Goal: Register for event/course

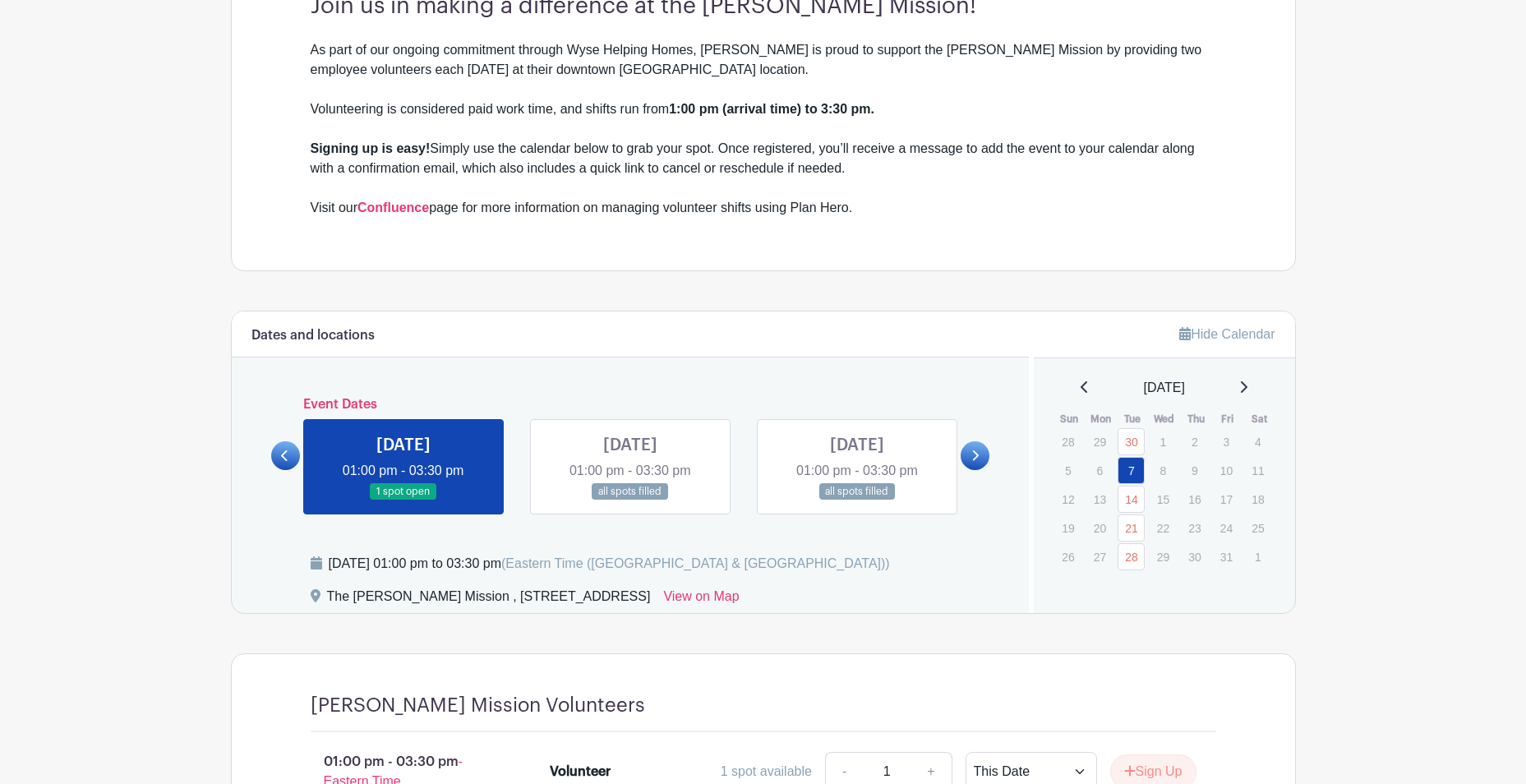
scroll to position [658, 0]
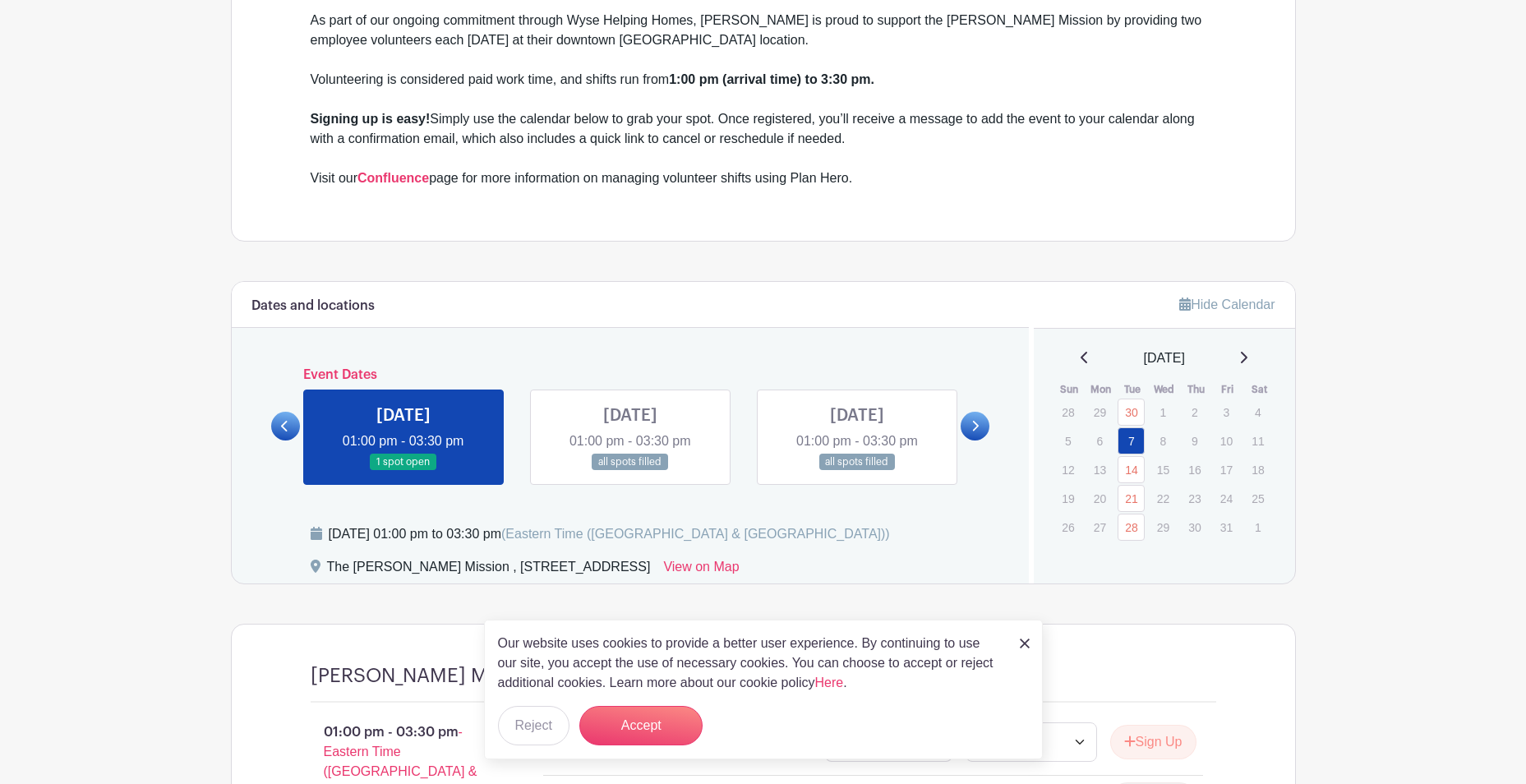
click at [150, 534] on main "Log In Sign Up for Free Wyse Events Scott Mission Volunteer Sign-Up Created by …" at bounding box center [763, 219] width 1526 height 1753
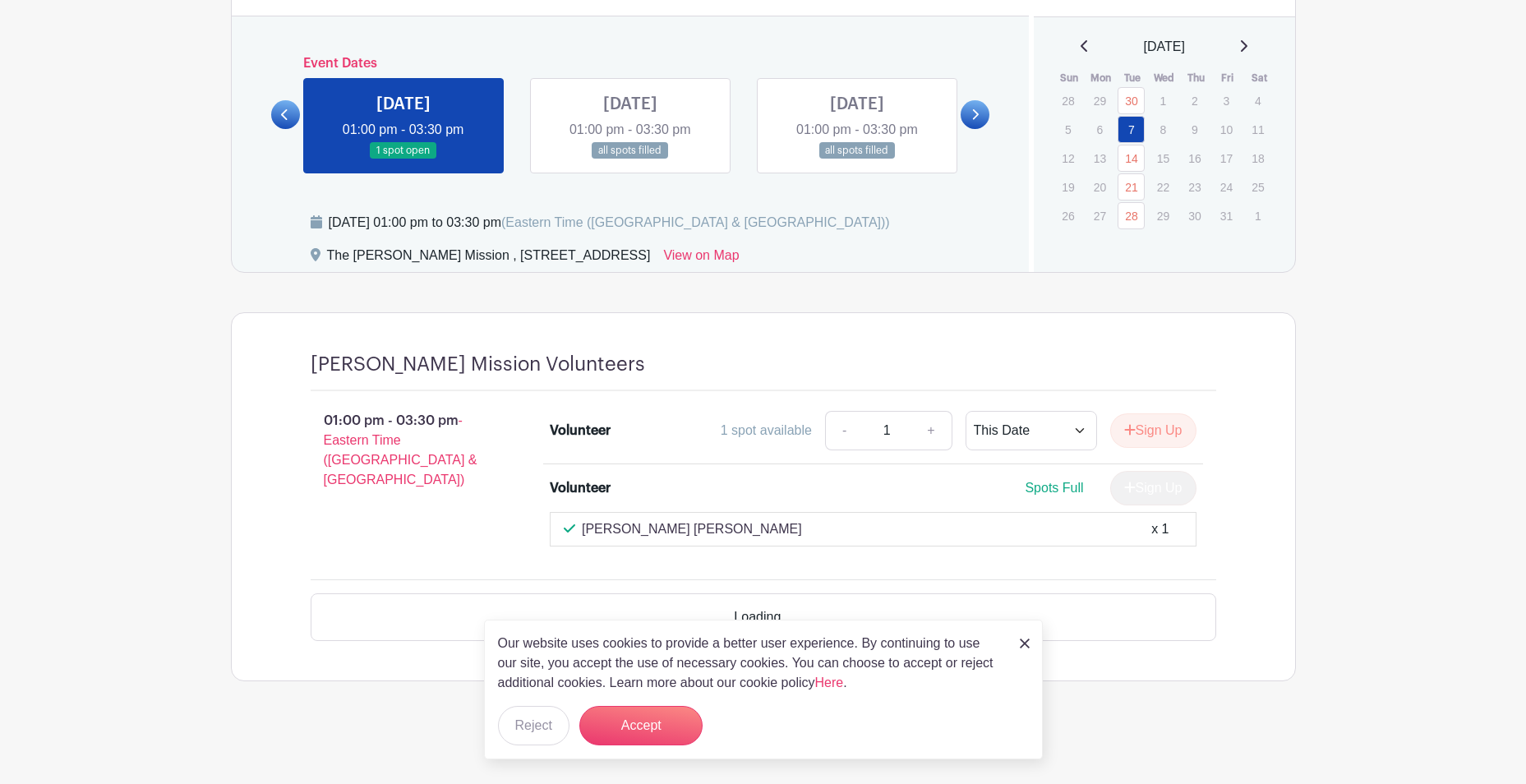
scroll to position [921, 0]
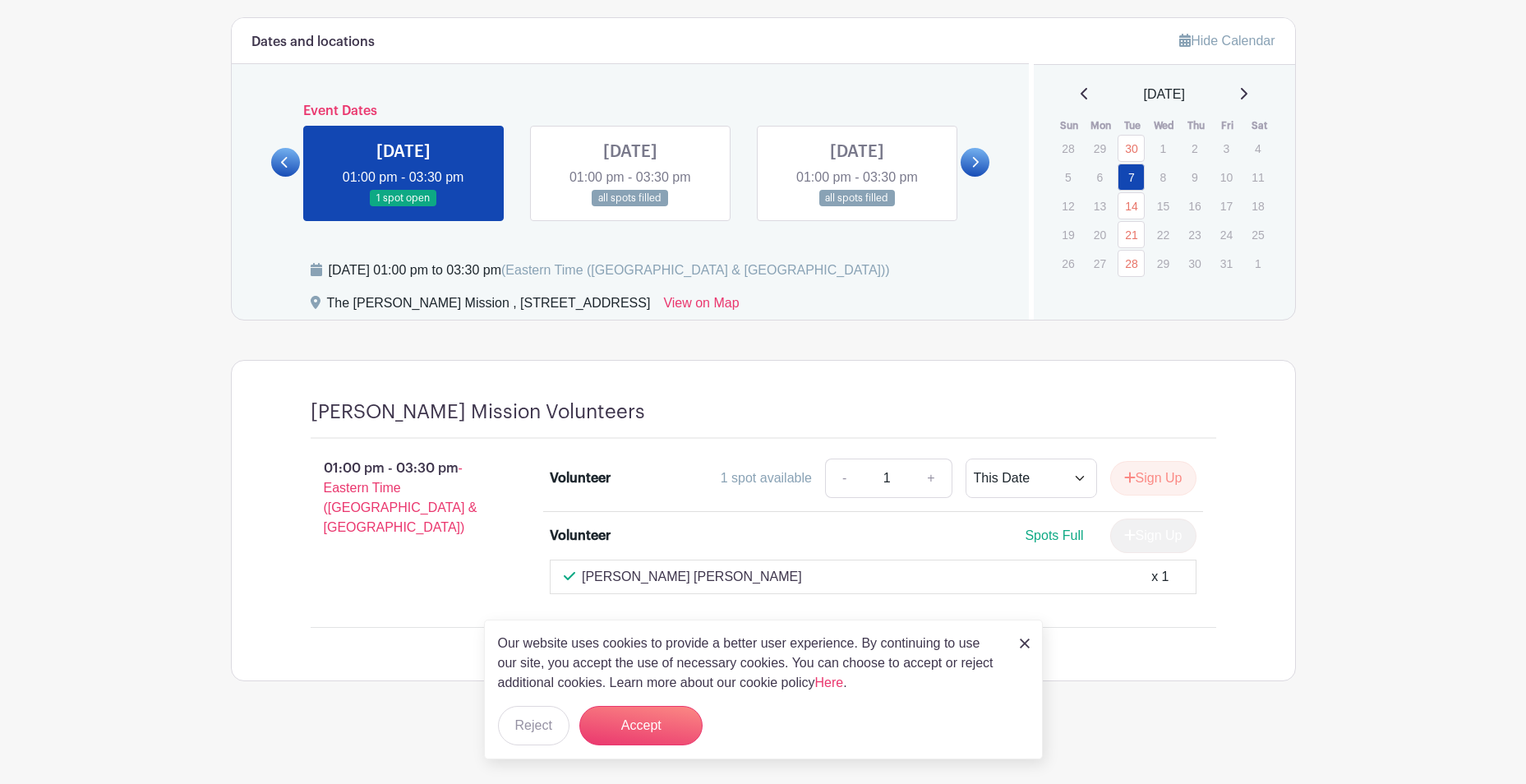
click at [972, 158] on icon at bounding box center [975, 162] width 8 height 13
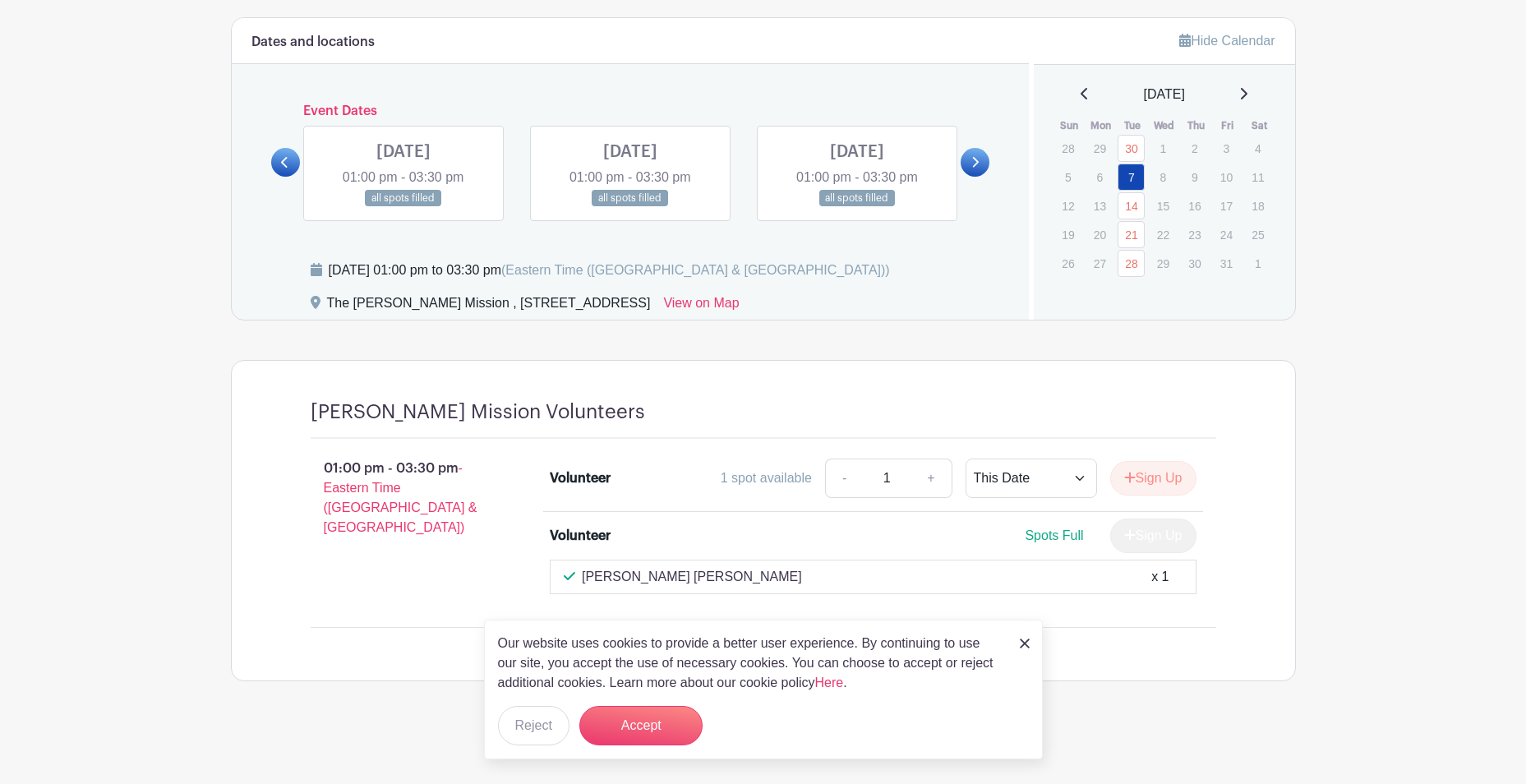
click at [972, 158] on icon at bounding box center [975, 162] width 8 height 13
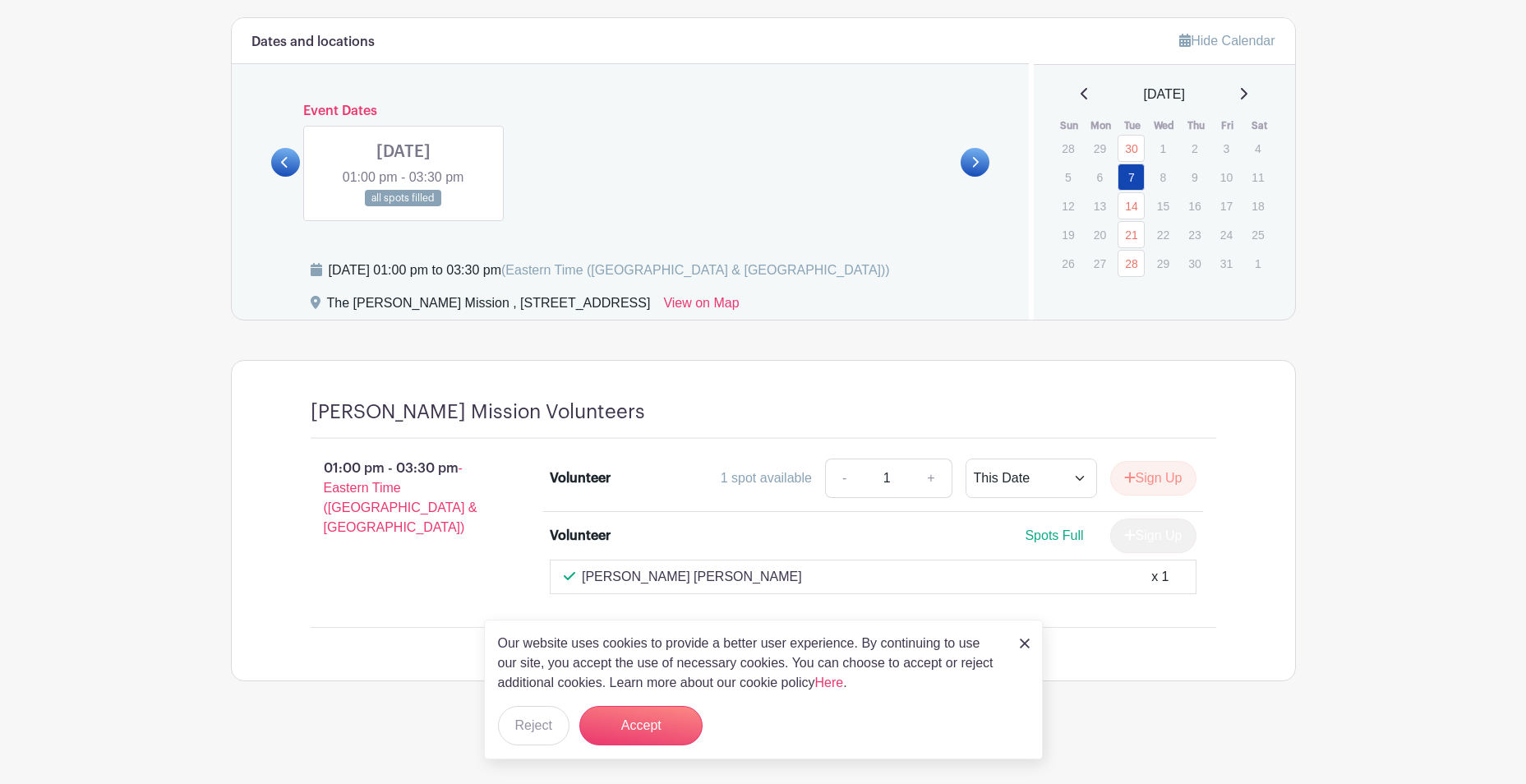
click at [972, 158] on icon at bounding box center [975, 162] width 8 height 13
click at [289, 164] on icon at bounding box center [284, 162] width 8 height 13
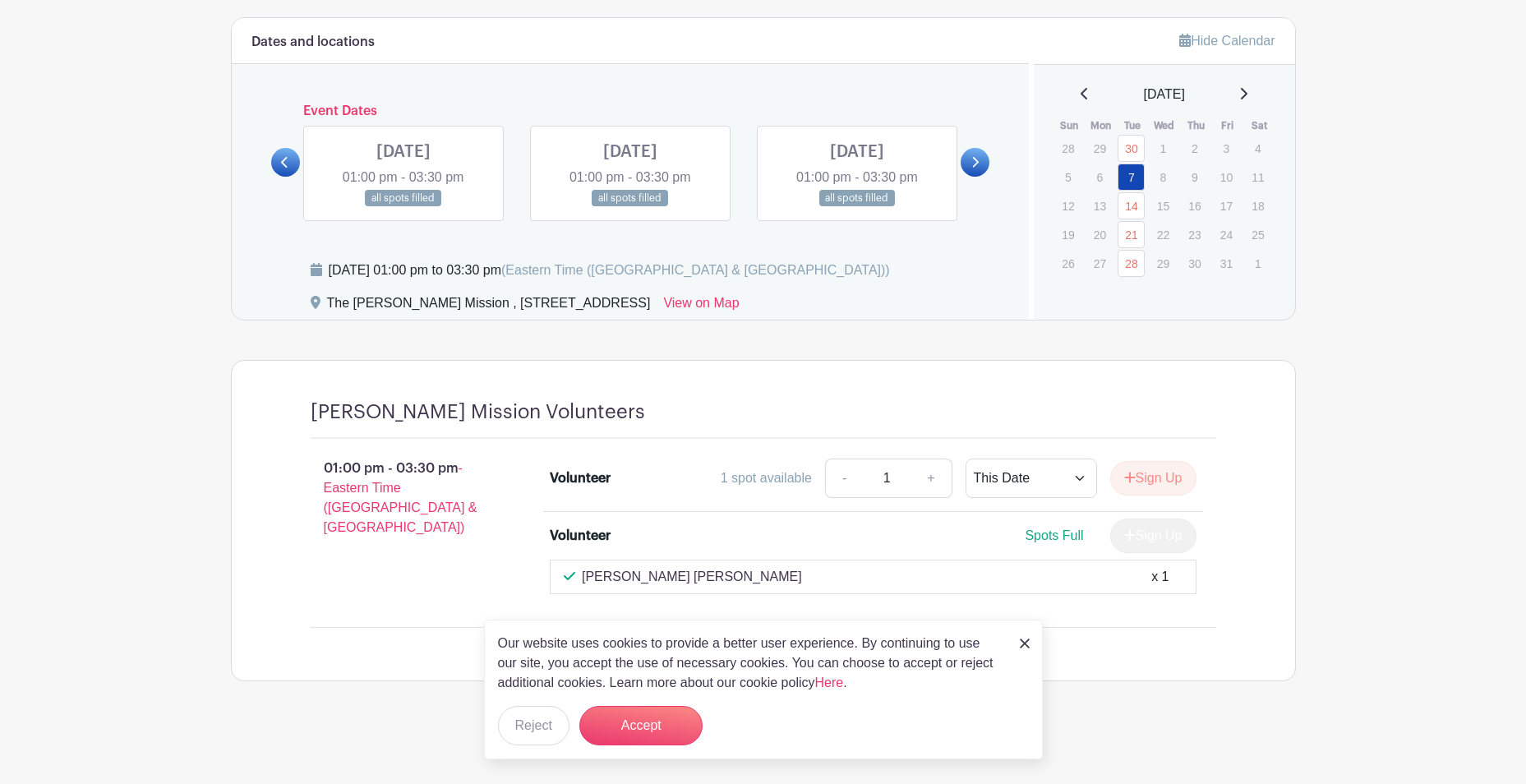
click at [289, 164] on icon at bounding box center [284, 162] width 8 height 13
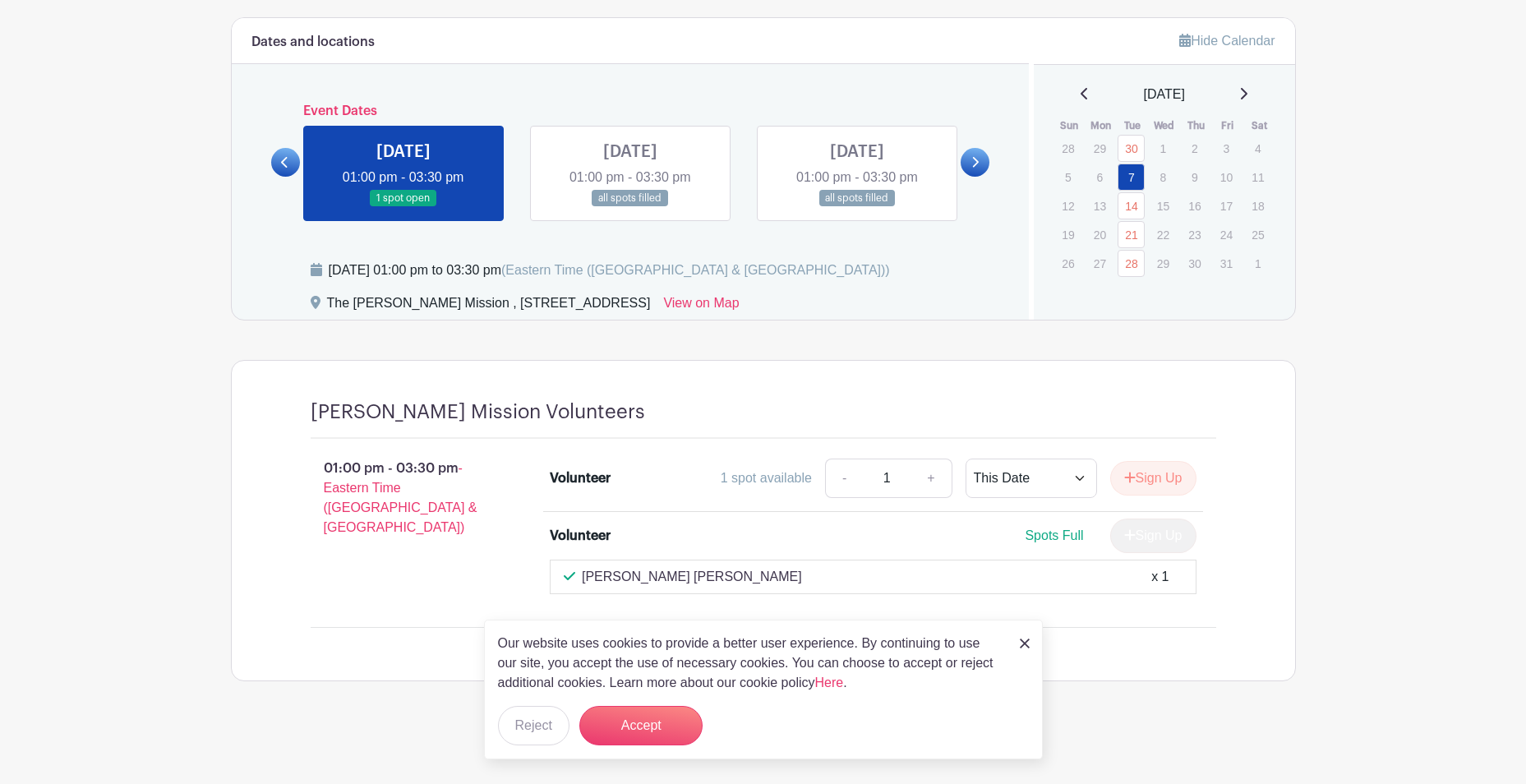
click at [631, 207] on link at bounding box center [631, 207] width 0 height 0
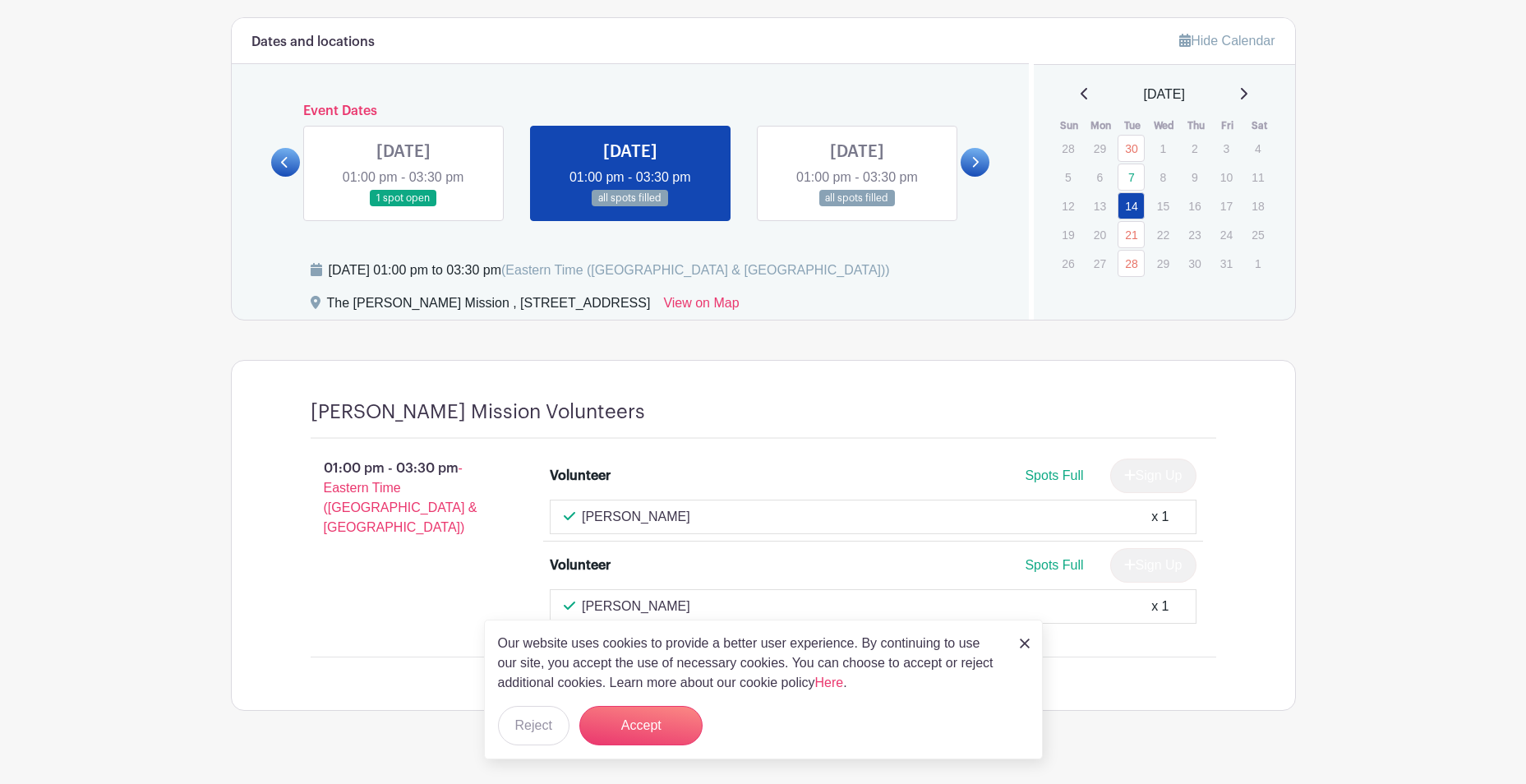
scroll to position [950, 0]
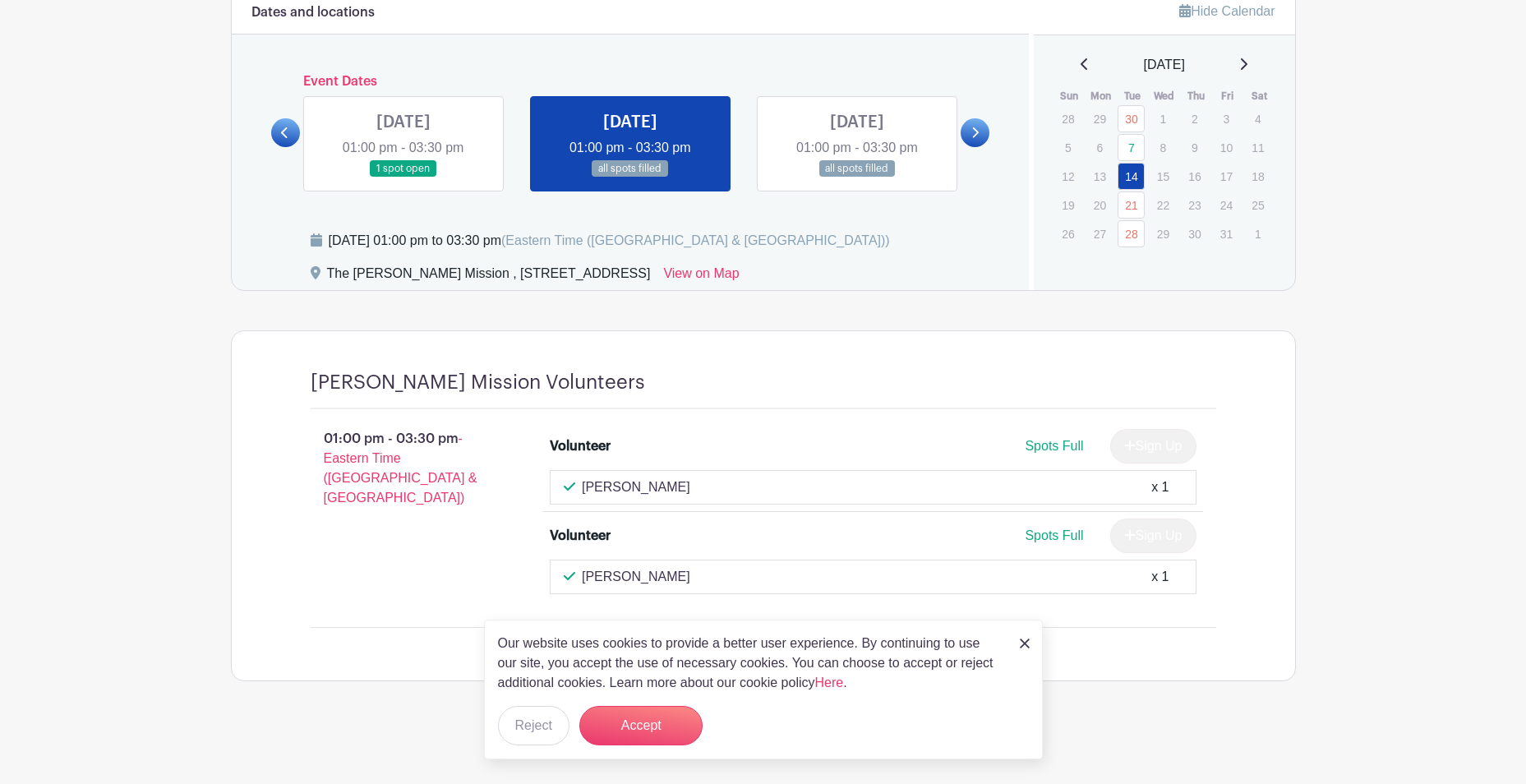
click at [857, 177] on link at bounding box center [857, 177] width 0 height 0
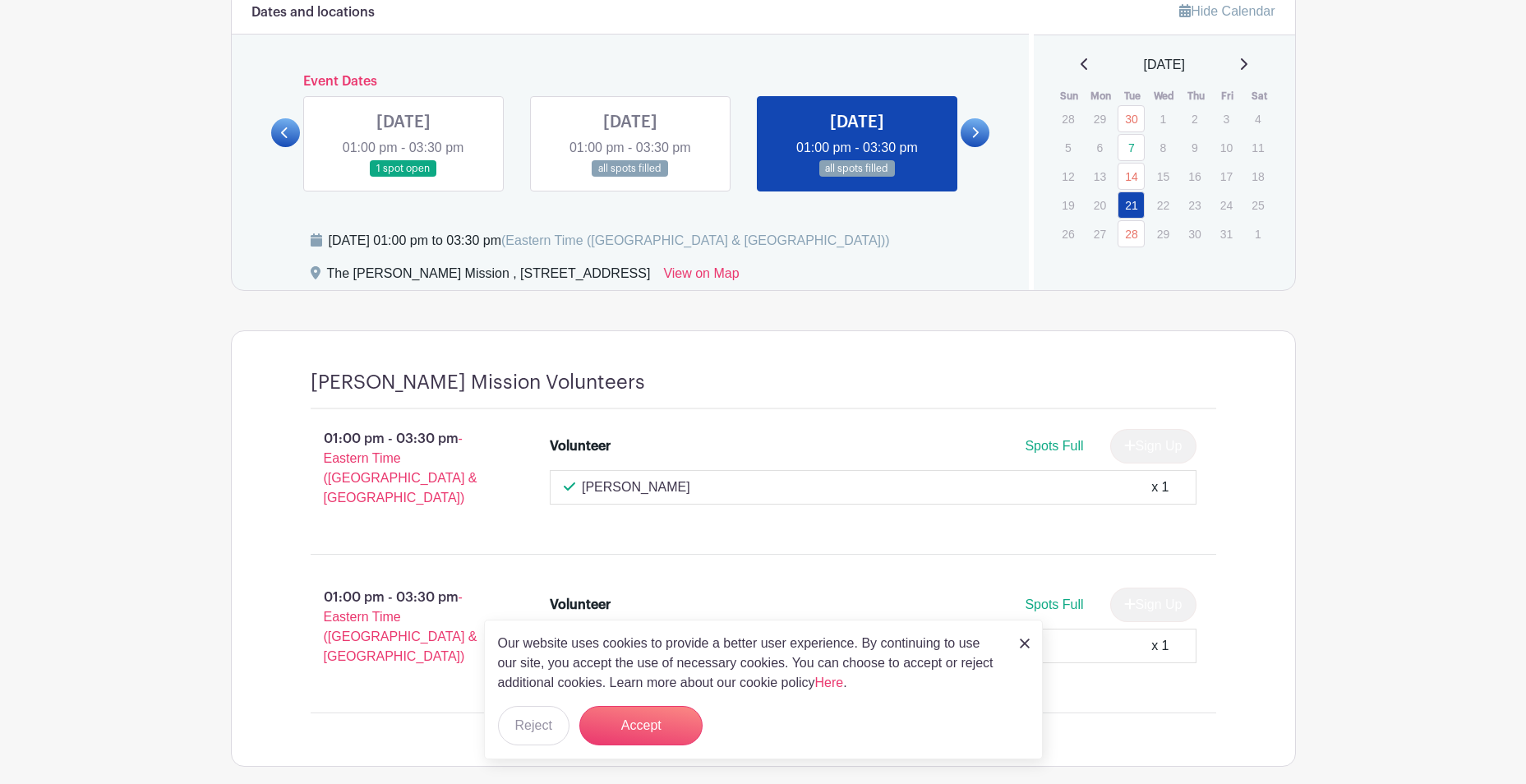
scroll to position [1003, 0]
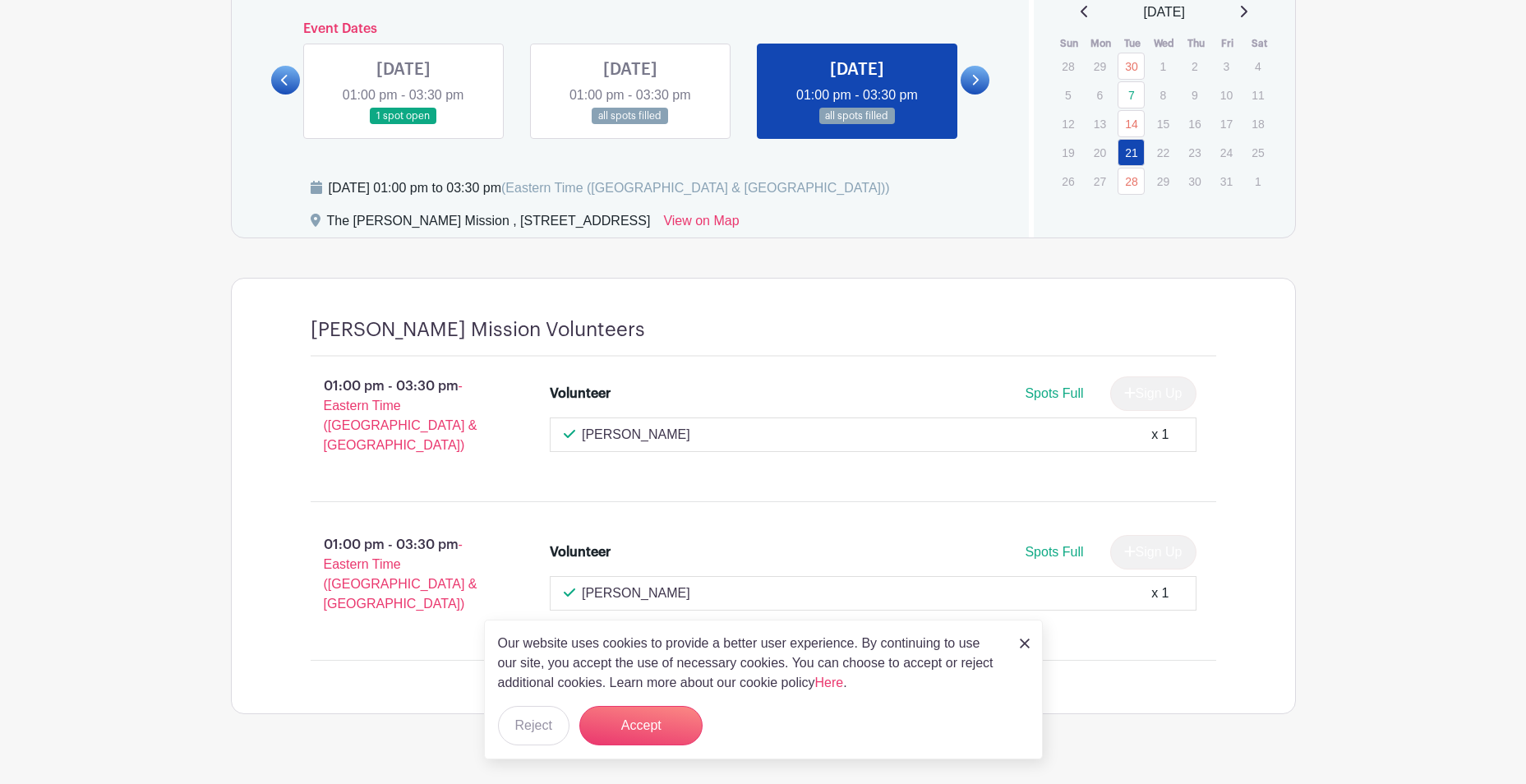
click at [981, 76] on link at bounding box center [975, 80] width 29 height 29
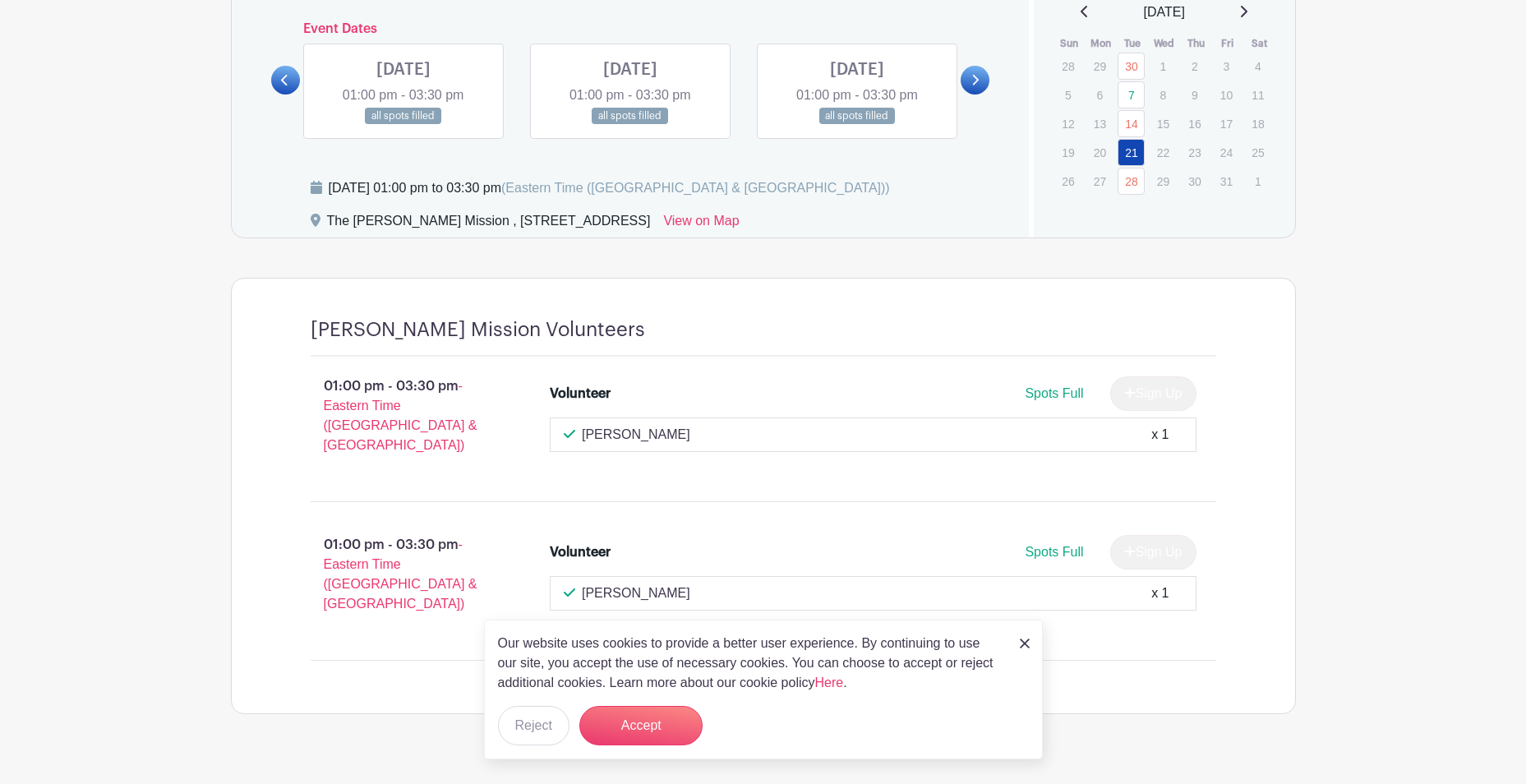
click at [403, 125] on link at bounding box center [403, 125] width 0 height 0
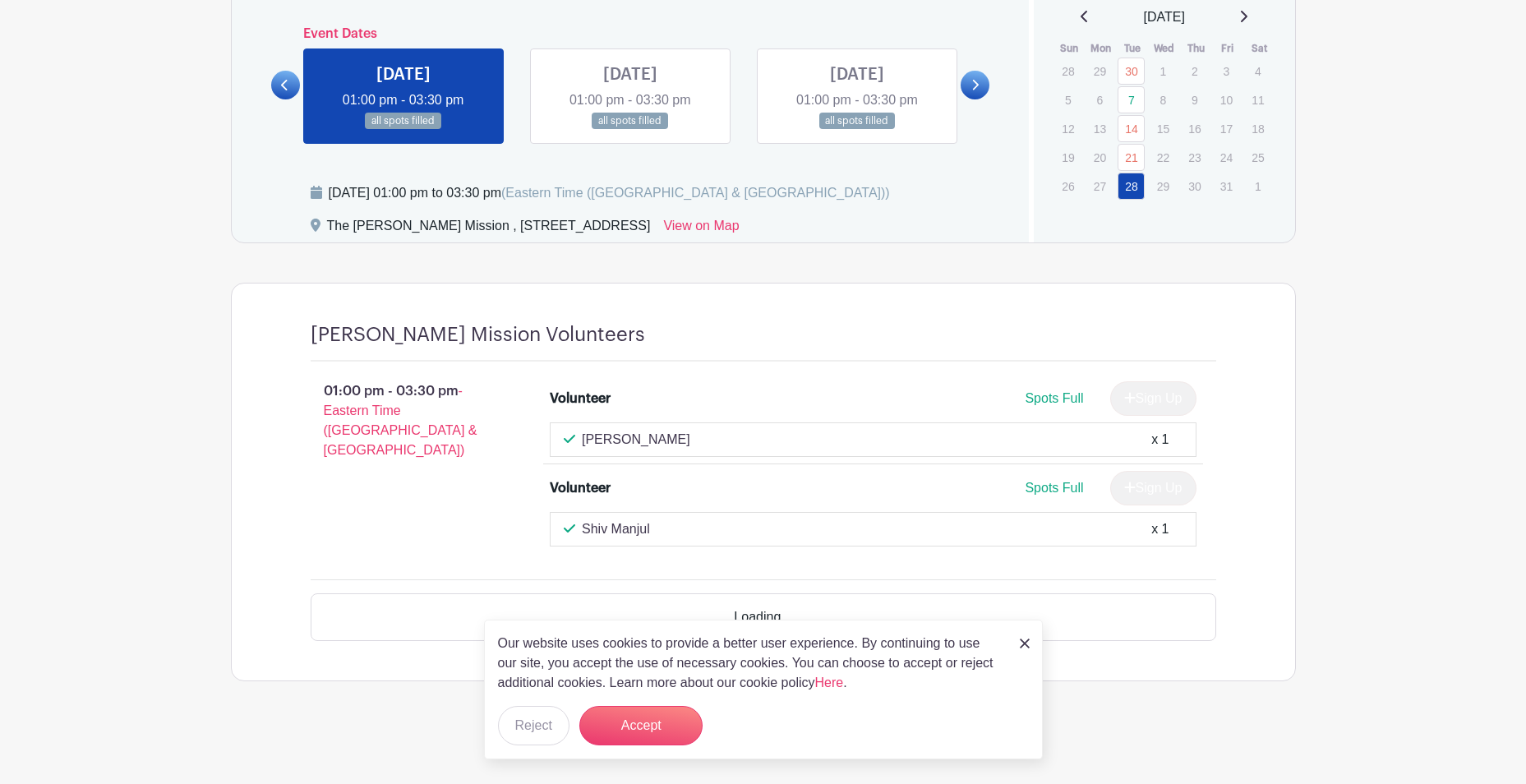
scroll to position [950, 0]
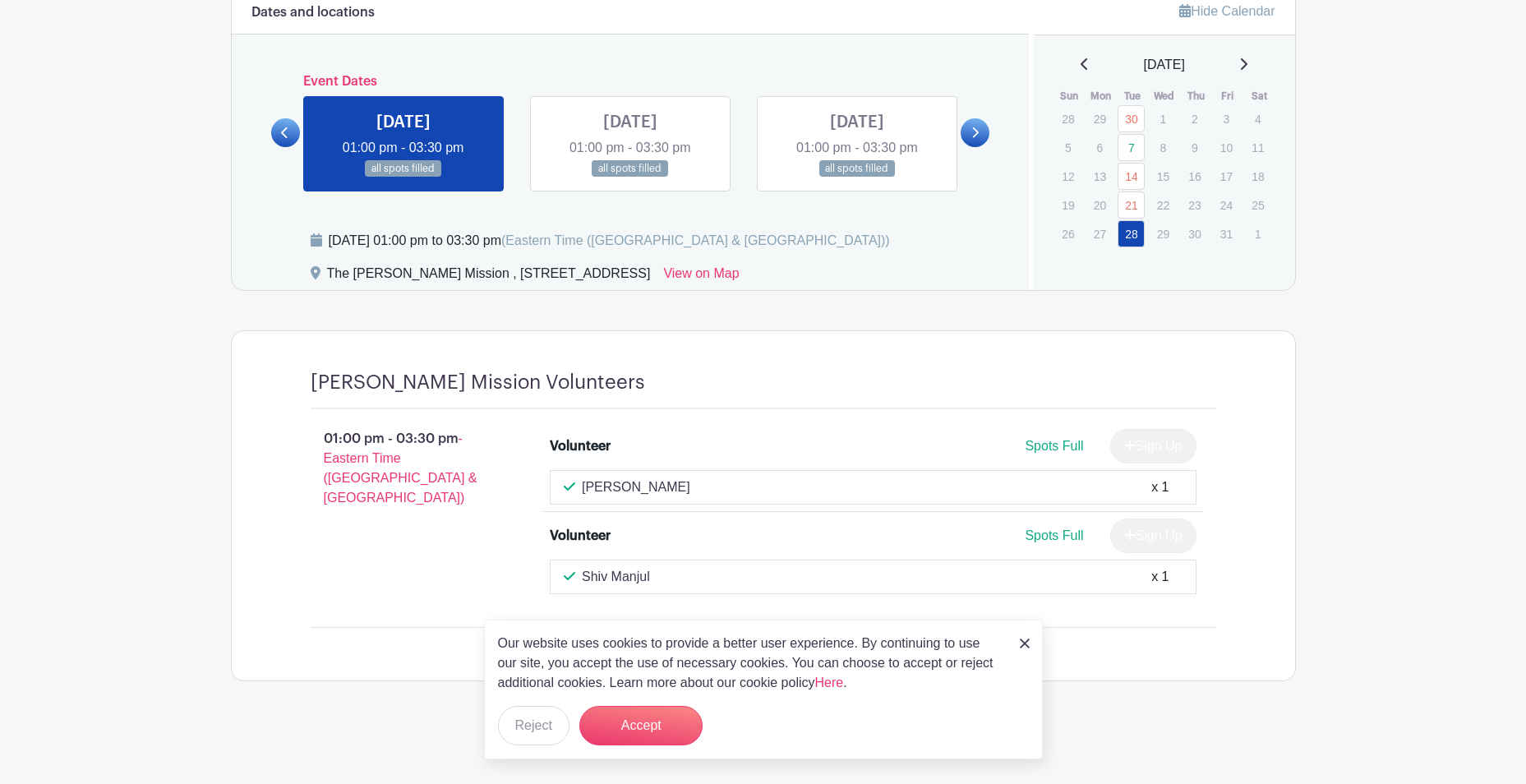
click at [631, 177] on link at bounding box center [631, 177] width 0 height 0
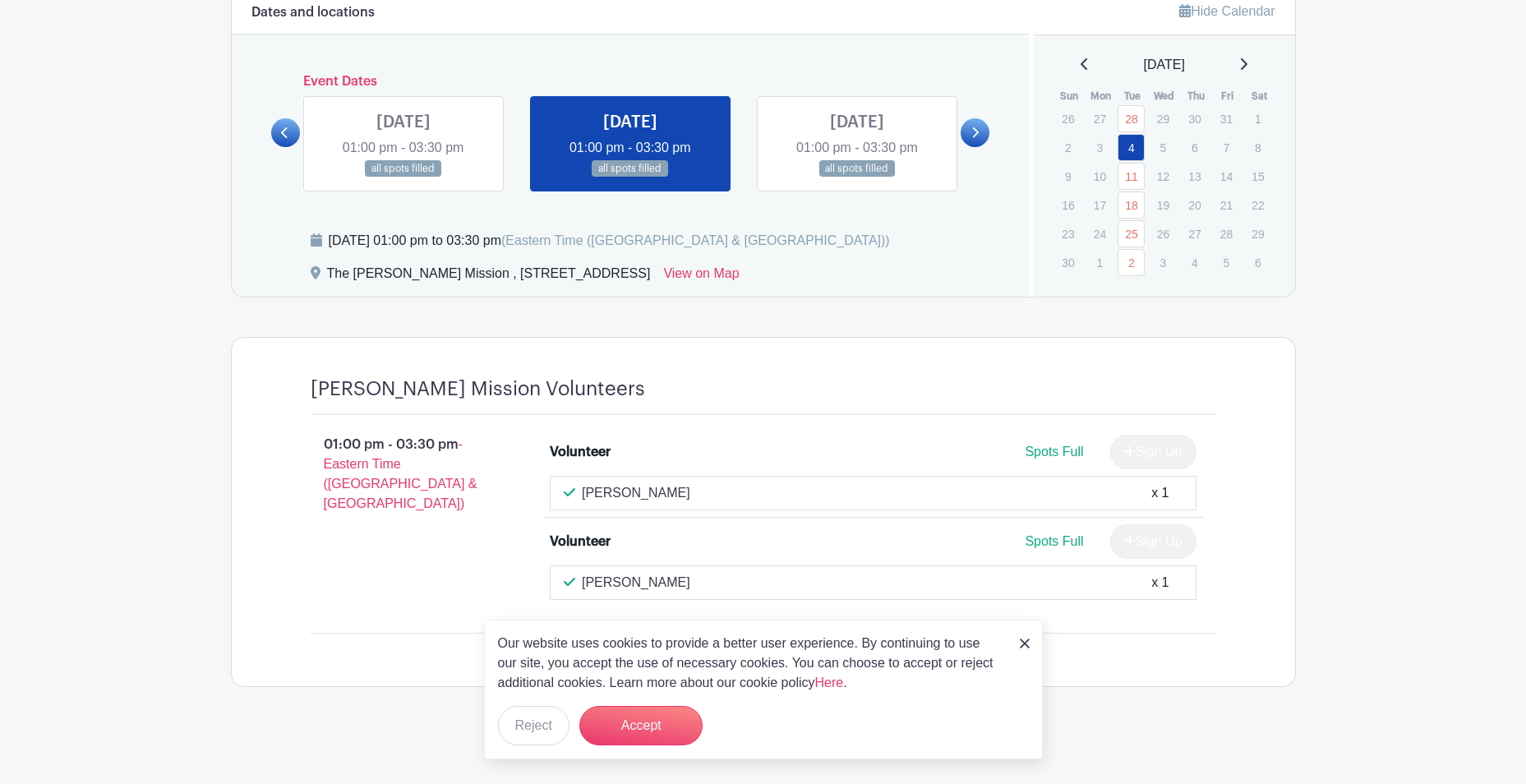
click at [281, 135] on icon at bounding box center [284, 132] width 8 height 13
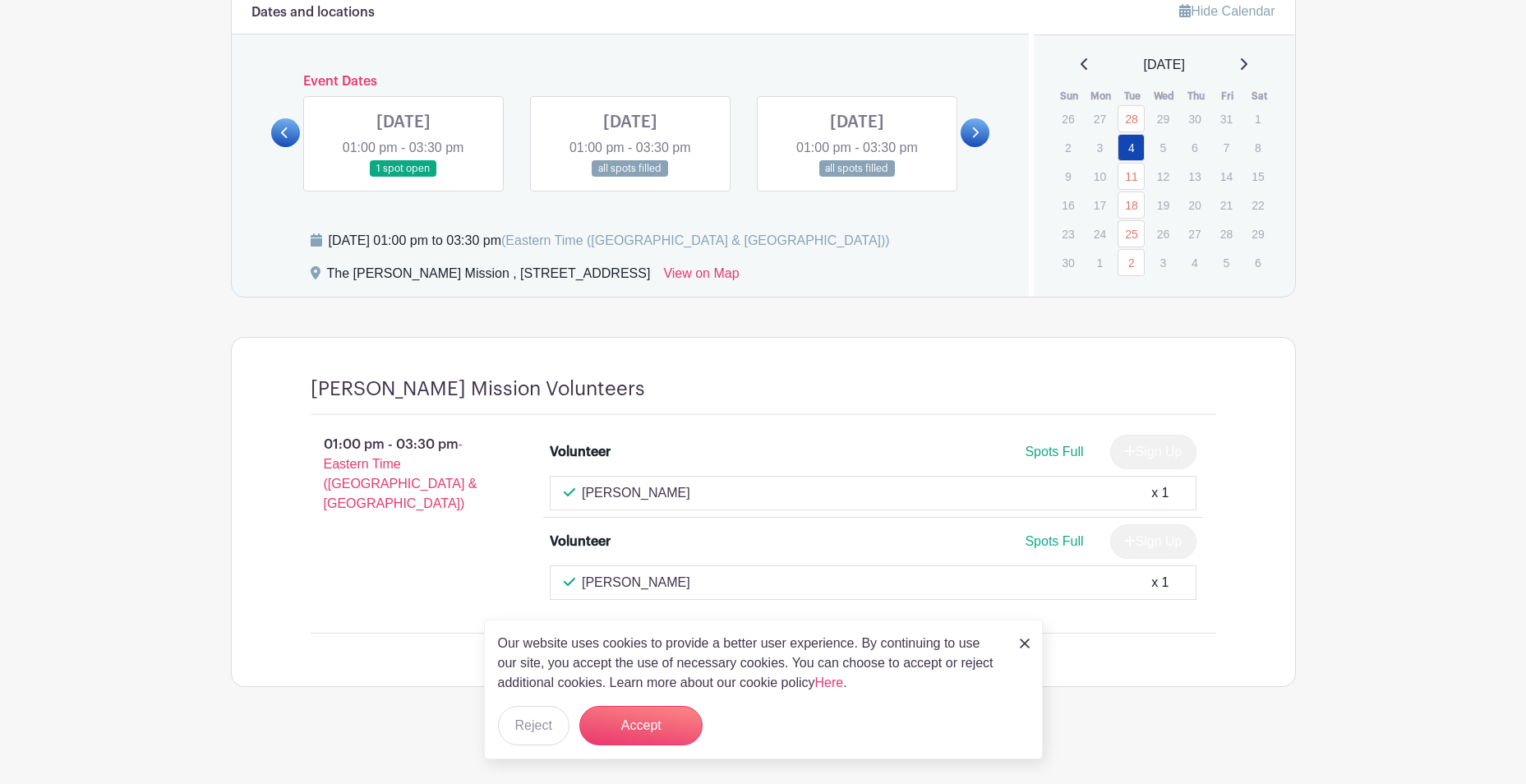
click at [281, 135] on icon at bounding box center [284, 132] width 8 height 13
click at [978, 127] on icon at bounding box center [975, 132] width 8 height 13
click at [403, 177] on link at bounding box center [403, 177] width 0 height 0
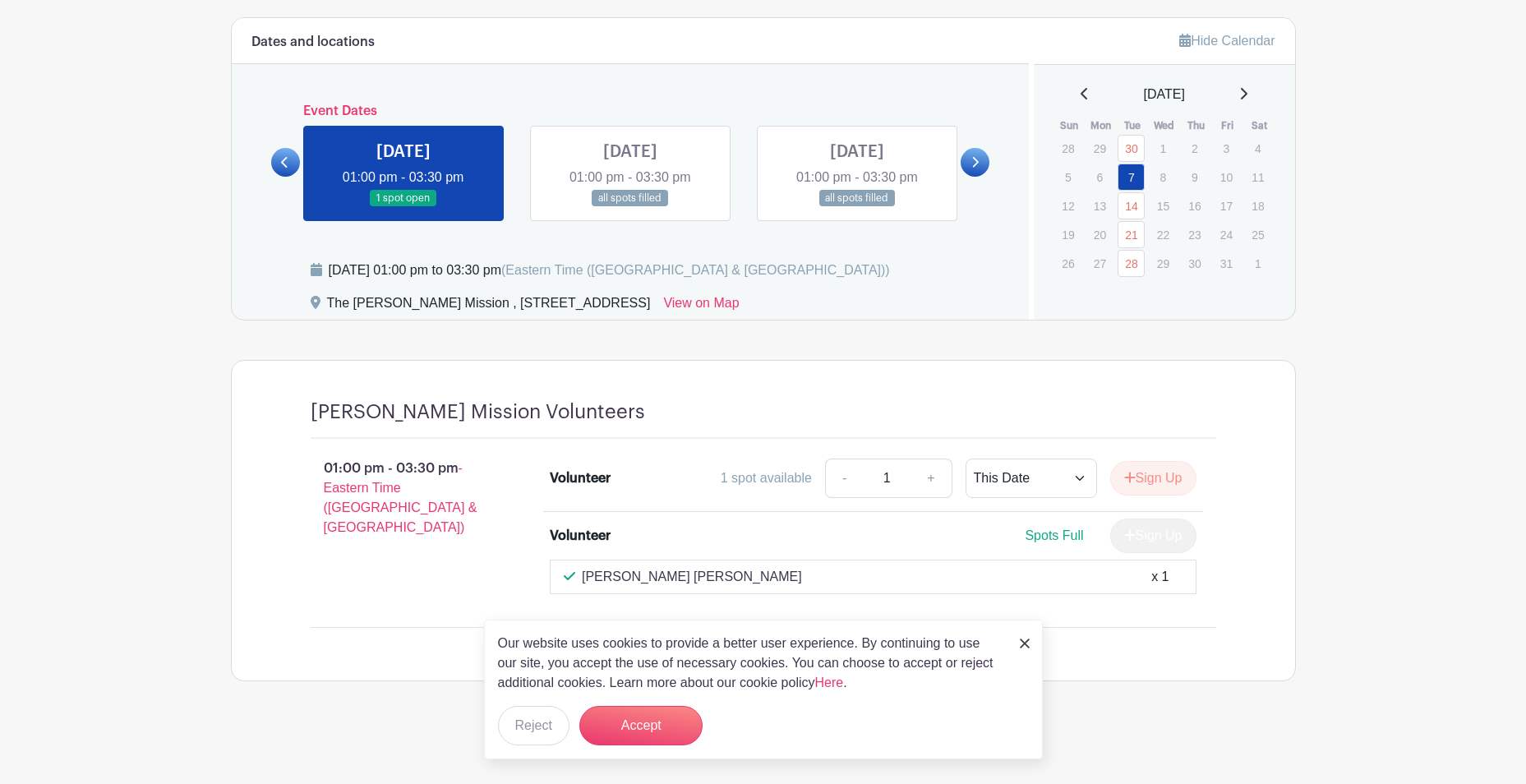
scroll to position [921, 0]
click at [516, 729] on button "Reject" at bounding box center [534, 725] width 71 height 39
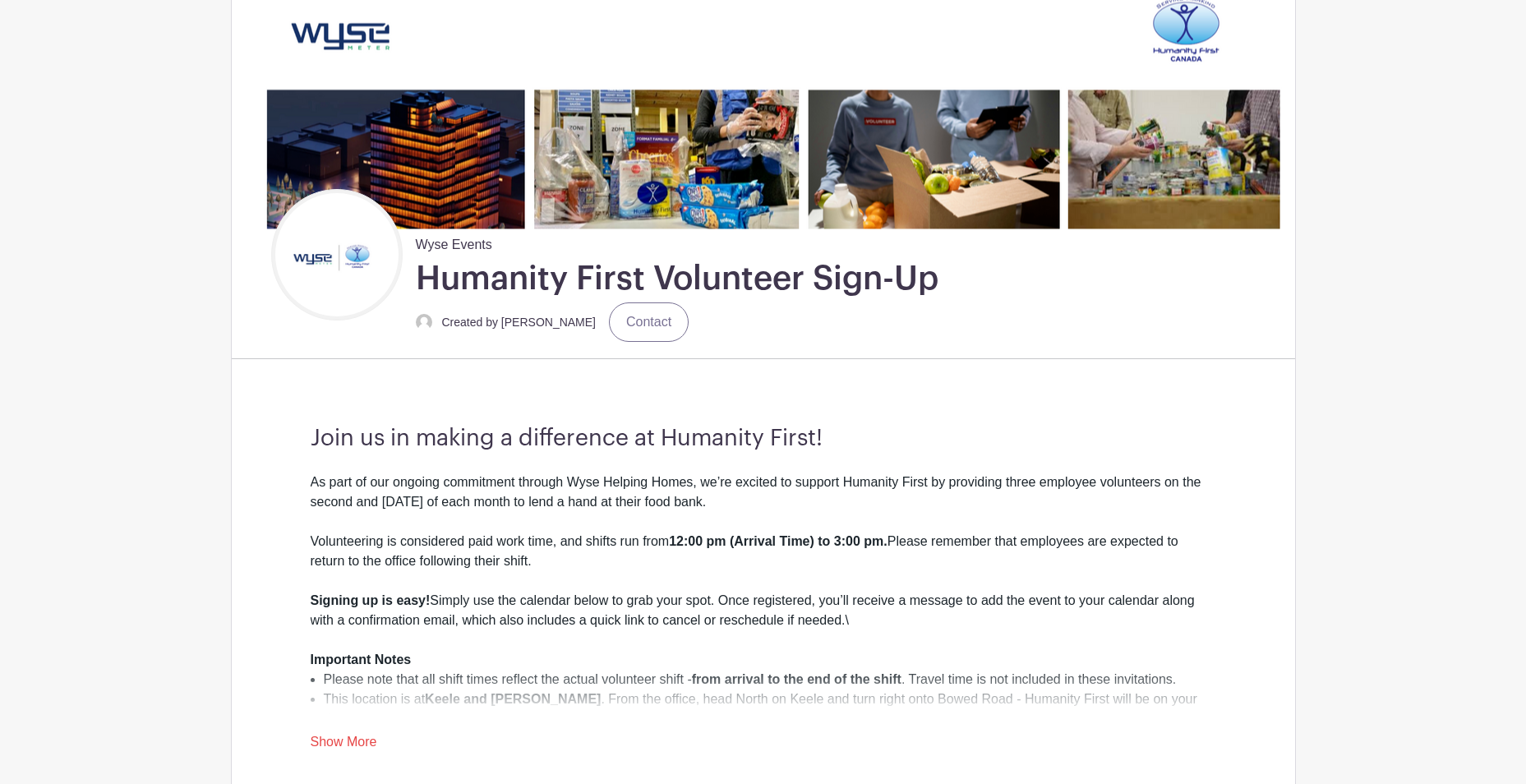
scroll to position [493, 0]
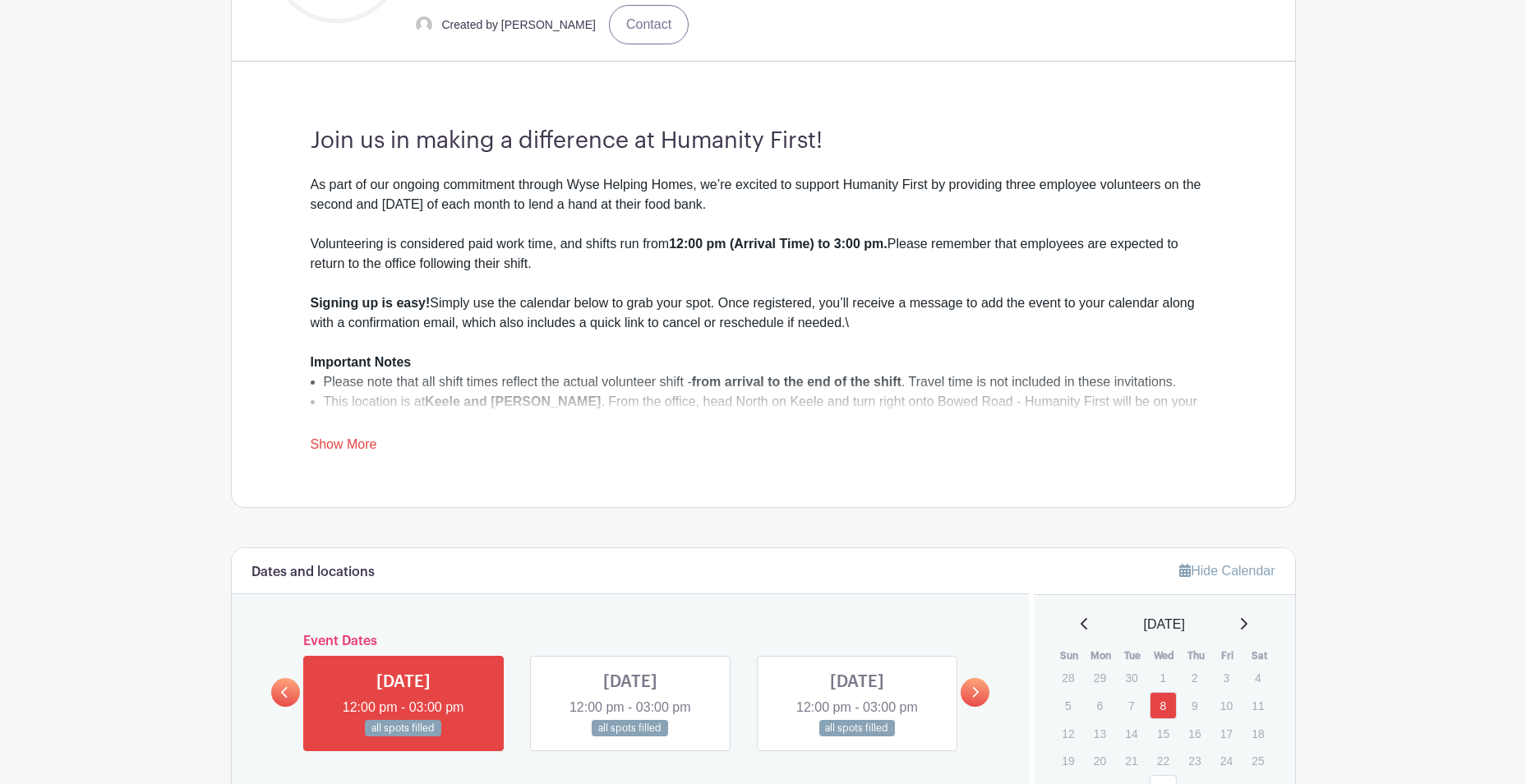
click at [364, 445] on link "Show More" at bounding box center [344, 447] width 66 height 20
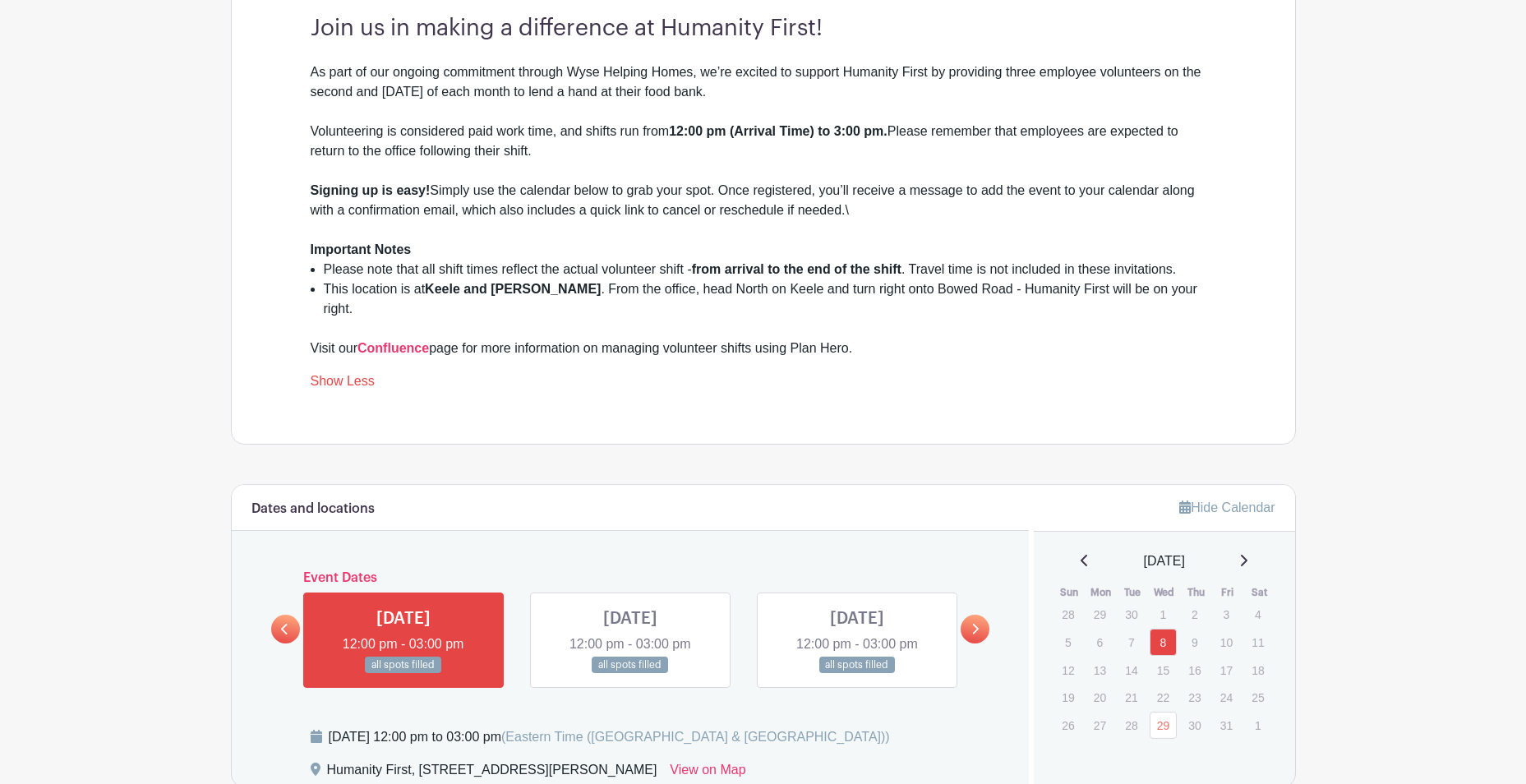
scroll to position [821, 0]
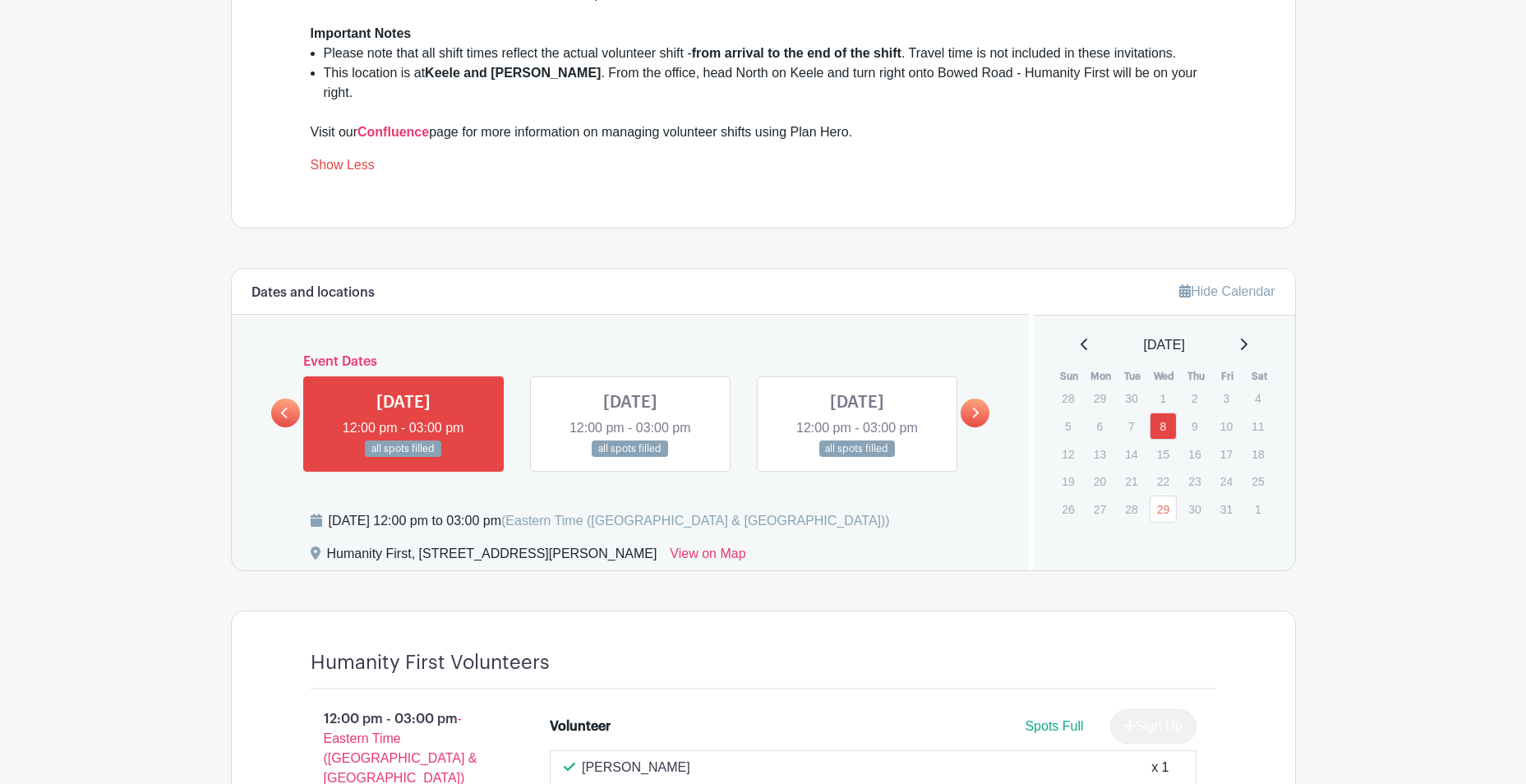
click at [970, 399] on link at bounding box center [975, 413] width 29 height 29
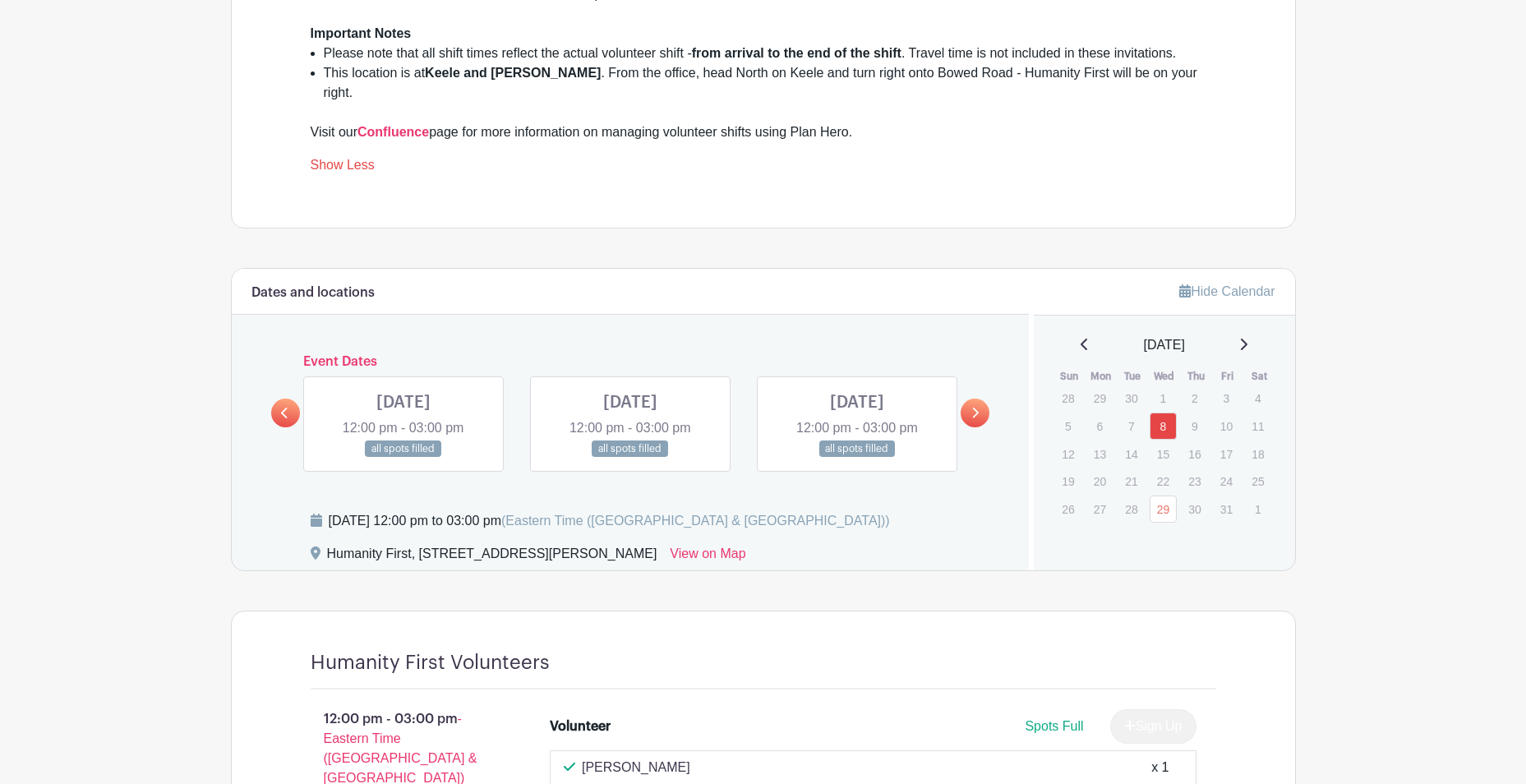
click at [970, 399] on link at bounding box center [975, 413] width 29 height 29
click at [283, 400] on link at bounding box center [286, 413] width 29 height 29
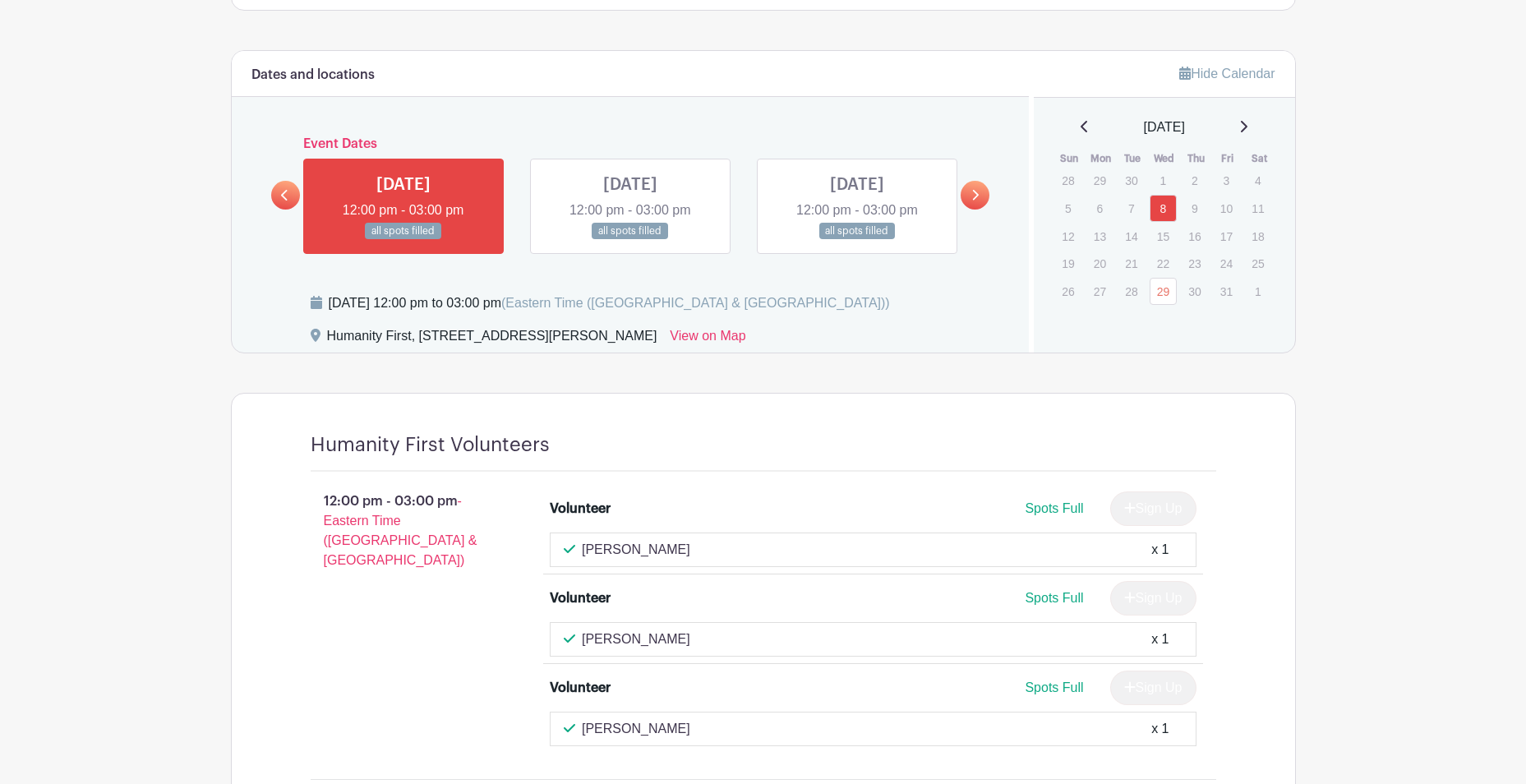
scroll to position [1068, 0]
